Goal: Task Accomplishment & Management: Use online tool/utility

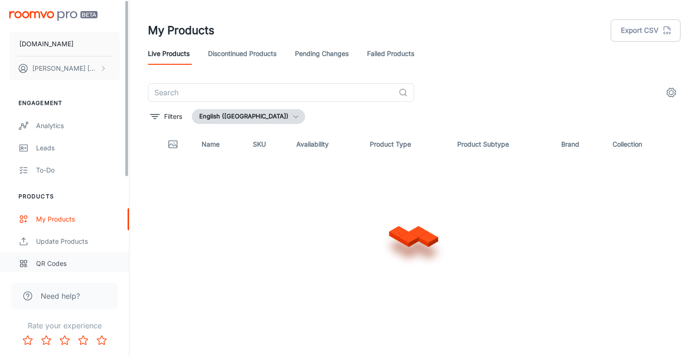
click at [53, 264] on div "QR Codes" at bounding box center [78, 263] width 84 height 10
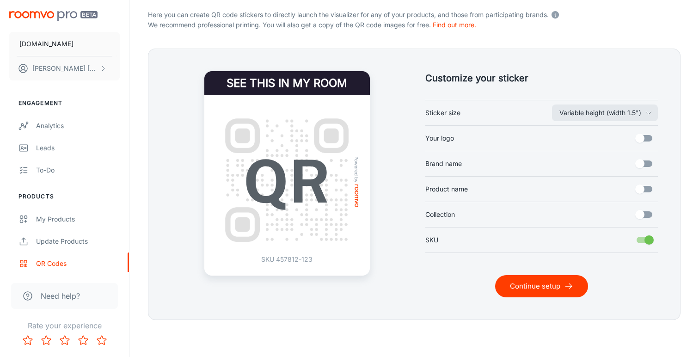
click at [536, 285] on button "Continue setup" at bounding box center [541, 286] width 93 height 22
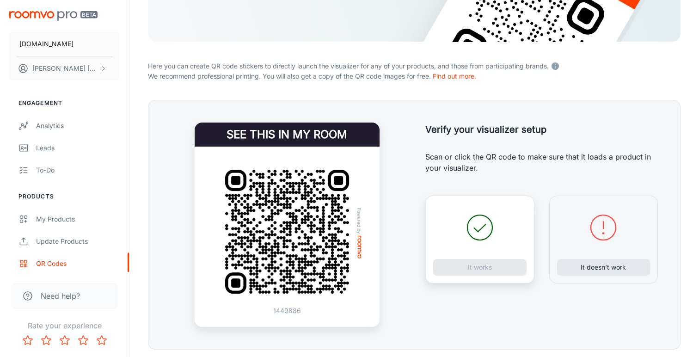
scroll to position [162, 0]
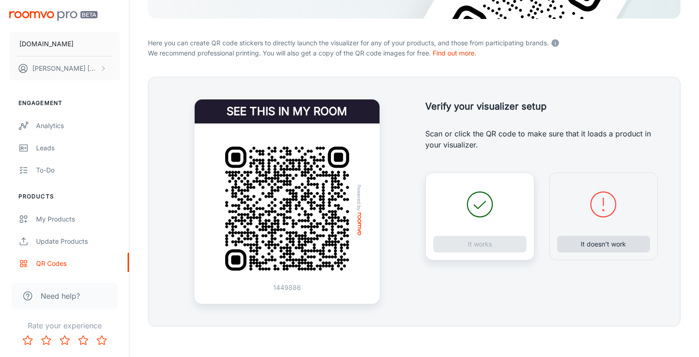
click at [591, 241] on button "It doesn’t work" at bounding box center [603, 244] width 93 height 17
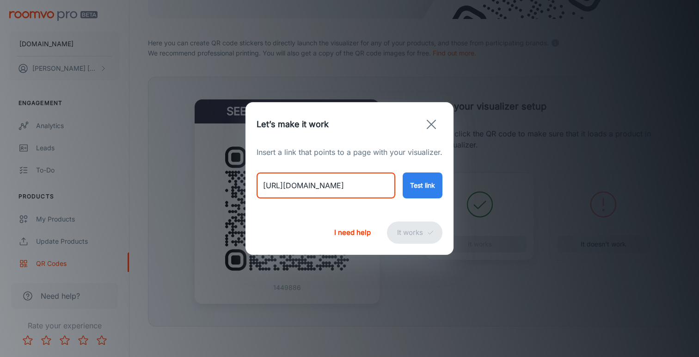
click at [367, 188] on input "[URL][DOMAIN_NAME]" at bounding box center [326, 185] width 139 height 26
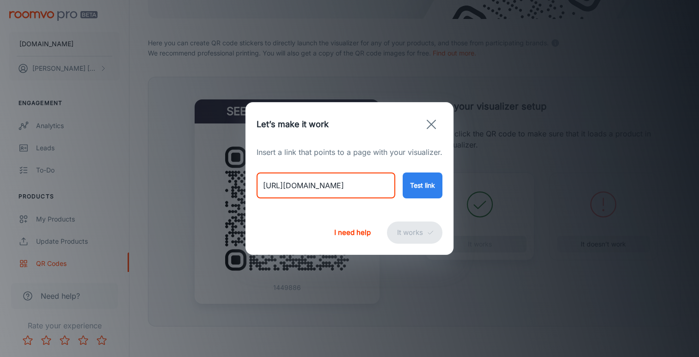
paste input "bordered-sisal-runner-linen-with-chocolate-border?variant=46706001183026"
type input "[URL][DOMAIN_NAME]"
click at [418, 192] on button "Test link" at bounding box center [423, 185] width 40 height 26
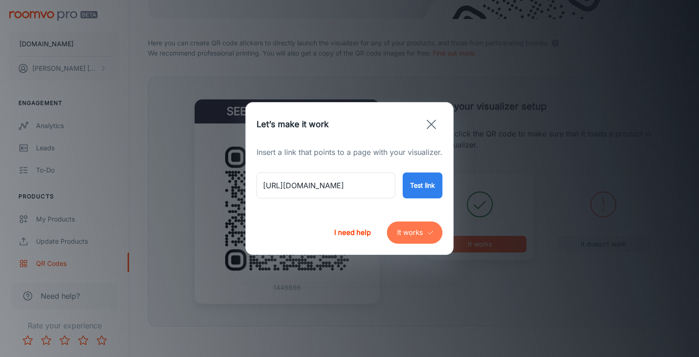
click at [412, 232] on button "It works" at bounding box center [414, 232] width 55 height 22
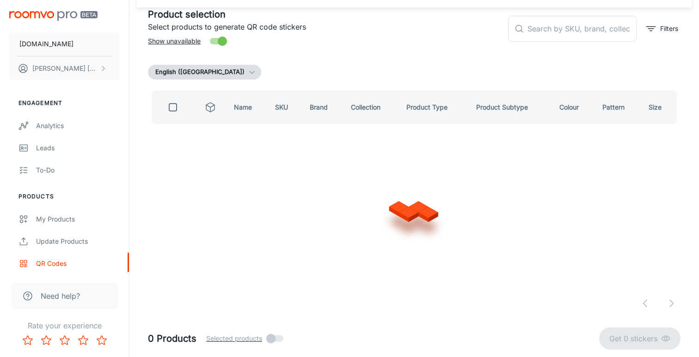
scroll to position [53, 0]
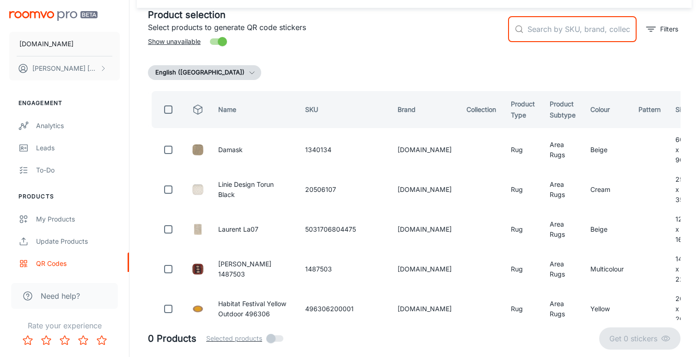
click at [561, 33] on input "text" at bounding box center [582, 29] width 109 height 26
paste input "5031706561491"
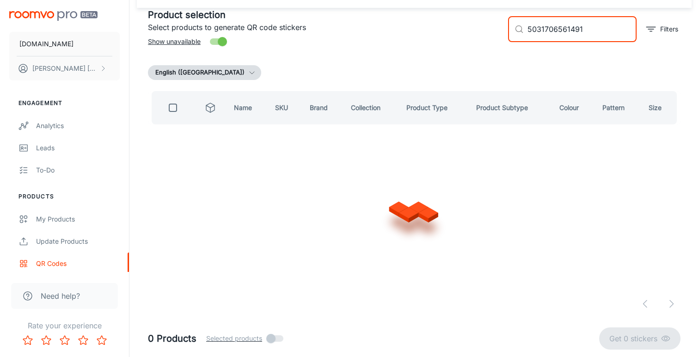
scroll to position [0, 0]
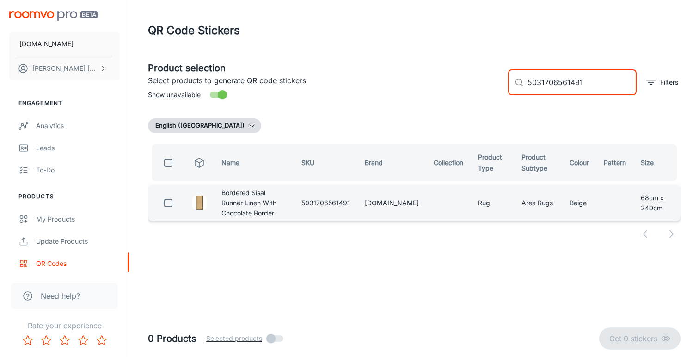
type input "5031706561491"
click at [169, 202] on input "checkbox" at bounding box center [168, 203] width 18 height 18
checkbox input "true"
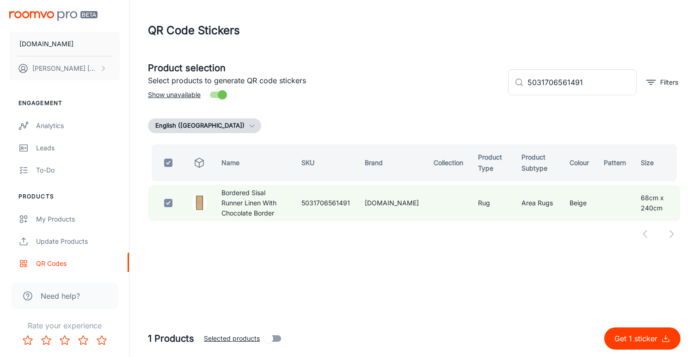
click at [627, 341] on p "Get 1 sticker" at bounding box center [637, 338] width 47 height 11
checkbox input "false"
